Goal: Transaction & Acquisition: Purchase product/service

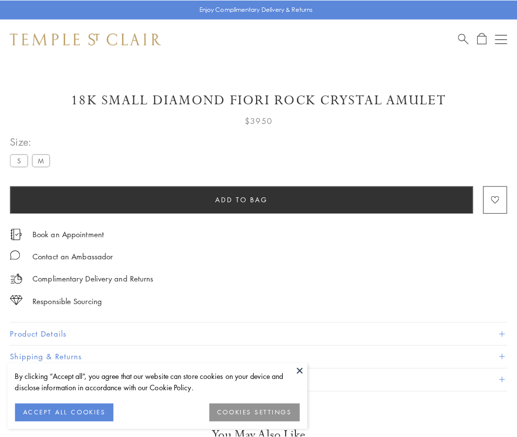
scroll to position [9, 0]
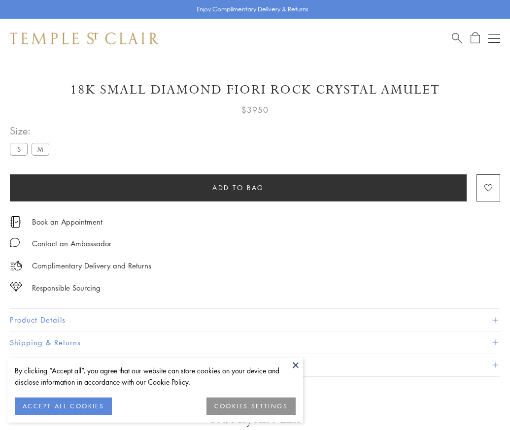
click at [238, 187] on span "Add to bag" at bounding box center [238, 187] width 52 height 11
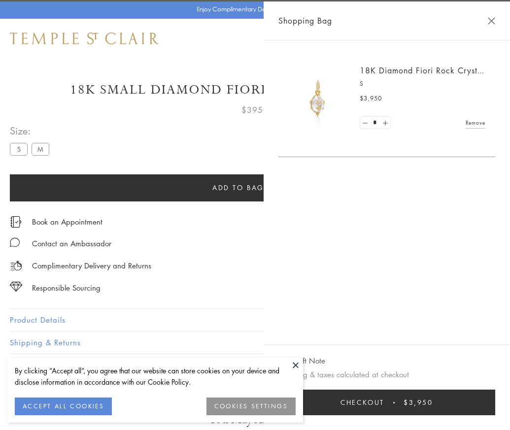
click at [495, 410] on button "Checkout $3,950" at bounding box center [386, 403] width 217 height 26
